Goal: Find specific page/section: Find specific page/section

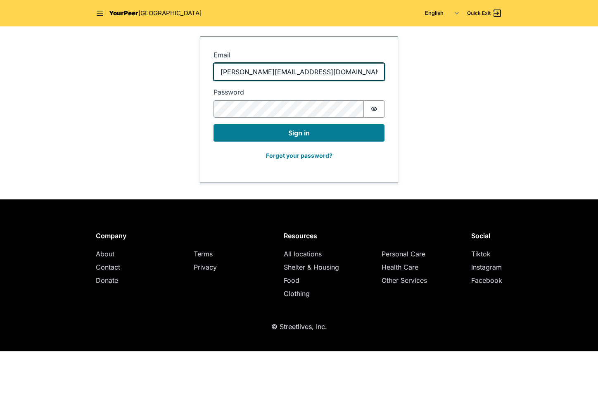
type input "adam@streetlives.nyc"
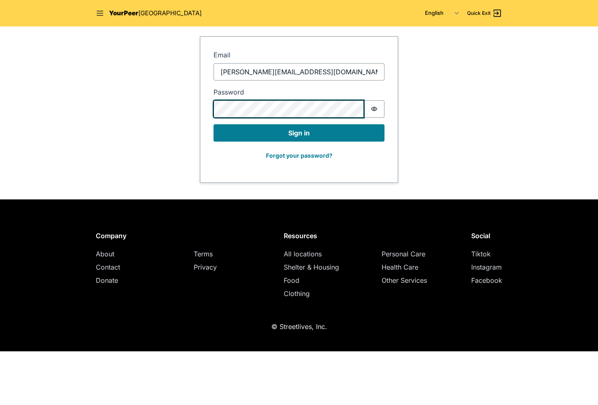
click at [299, 133] on button "Sign in" at bounding box center [298, 132] width 171 height 17
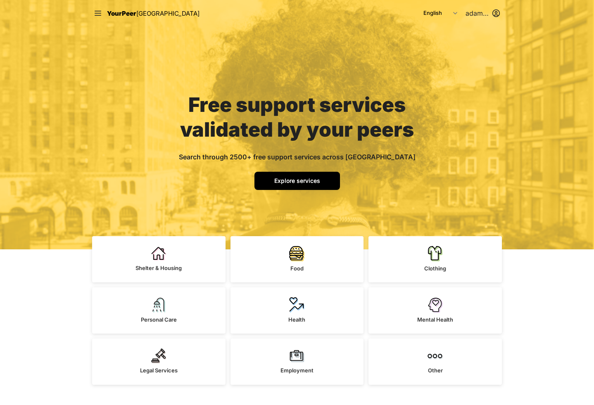
click at [300, 179] on span "Explore services" at bounding box center [297, 180] width 46 height 7
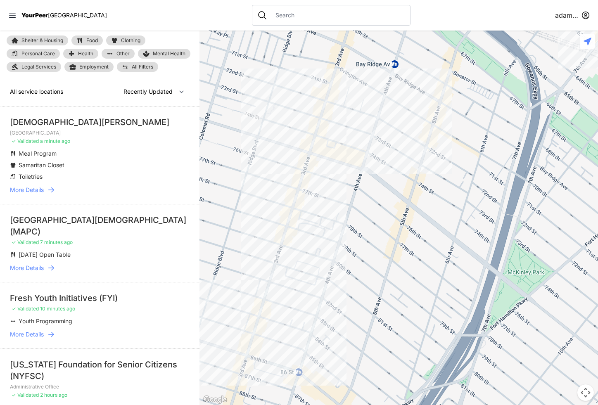
select select "nearby"
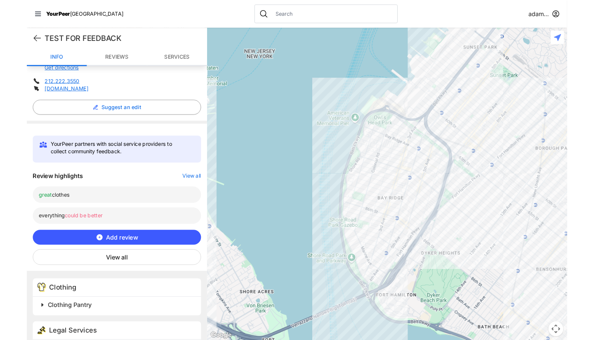
scroll to position [187, 0]
